Goal: Transaction & Acquisition: Download file/media

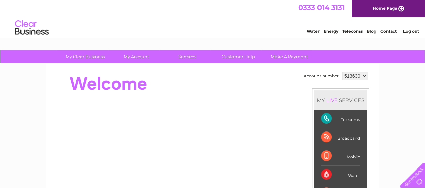
click at [349, 76] on select "513630 975468" at bounding box center [354, 76] width 25 height 8
select select "975468"
click at [342, 72] on select "513630 975468" at bounding box center [354, 76] width 25 height 8
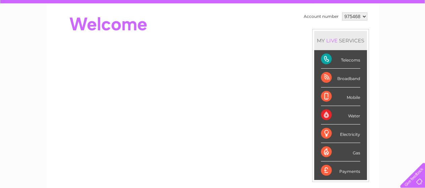
scroll to position [60, 0]
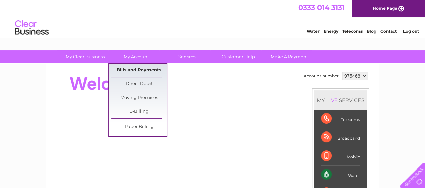
click at [138, 70] on link "Bills and Payments" at bounding box center [138, 69] width 55 height 13
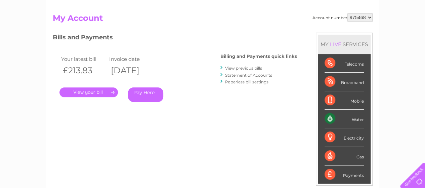
scroll to position [68, 0]
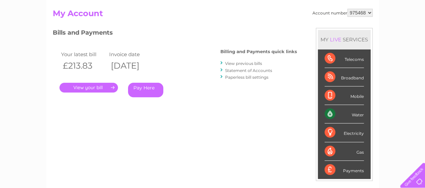
click at [253, 63] on link "View previous bills" at bounding box center [243, 63] width 37 height 5
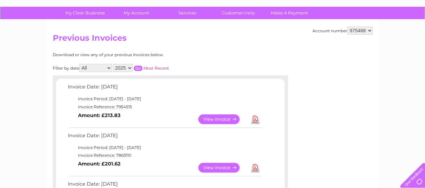
scroll to position [36, 0]
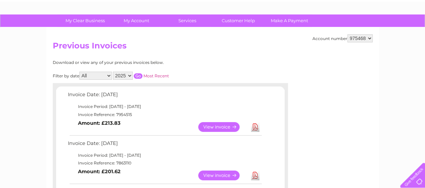
click at [356, 39] on select "513630 975468" at bounding box center [359, 38] width 25 height 8
select select "513630"
click at [347, 34] on select "513630 975468" at bounding box center [359, 38] width 25 height 8
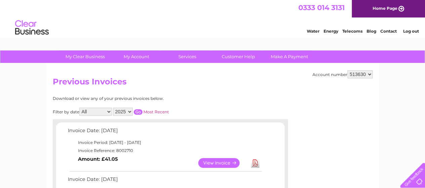
scroll to position [164, 0]
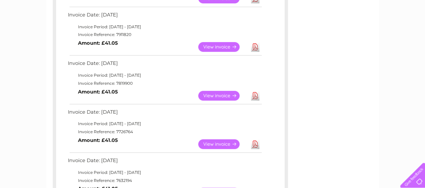
click at [253, 94] on link "Download" at bounding box center [255, 96] width 8 height 10
click at [255, 142] on link "Download" at bounding box center [255, 144] width 8 height 10
click at [255, 47] on link "Download" at bounding box center [255, 47] width 8 height 10
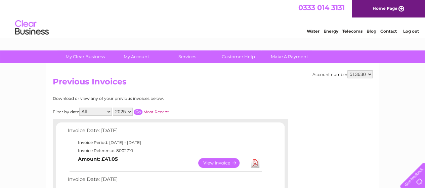
click at [252, 162] on link "Download" at bounding box center [255, 163] width 8 height 10
